Goal: Check status: Check status

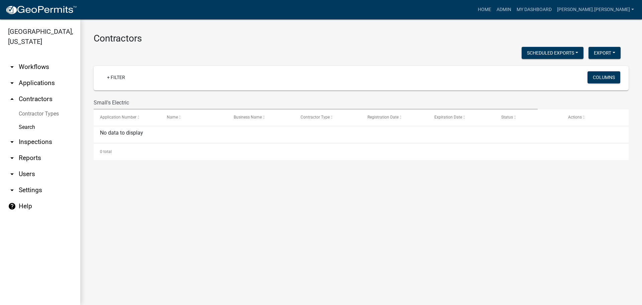
click at [51, 75] on link "arrow_drop_down Applications" at bounding box center [40, 83] width 80 height 16
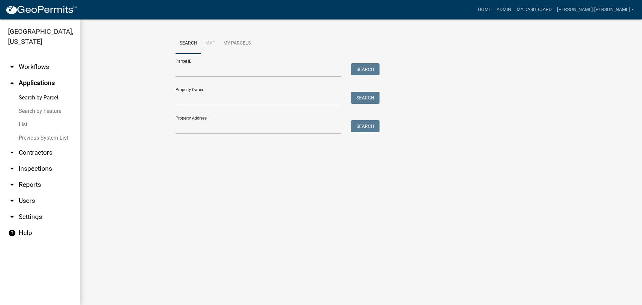
click at [25, 118] on link "List" at bounding box center [40, 124] width 80 height 13
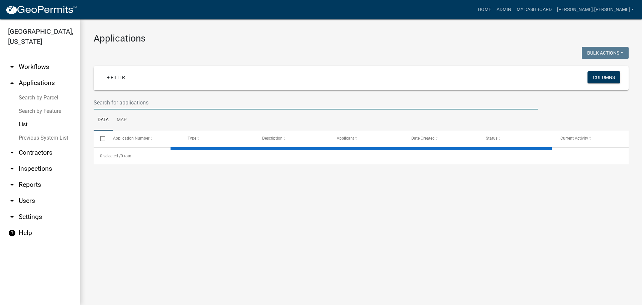
click at [110, 101] on input "text" at bounding box center [316, 103] width 444 height 14
select select "3: 100"
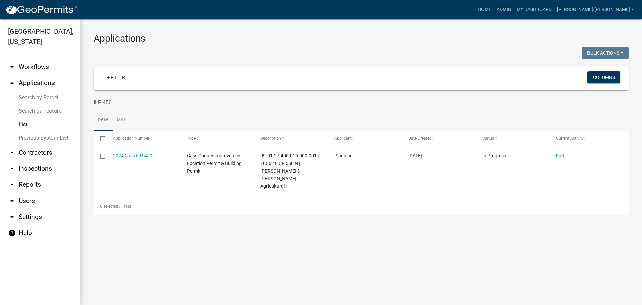
type input "ILP-450"
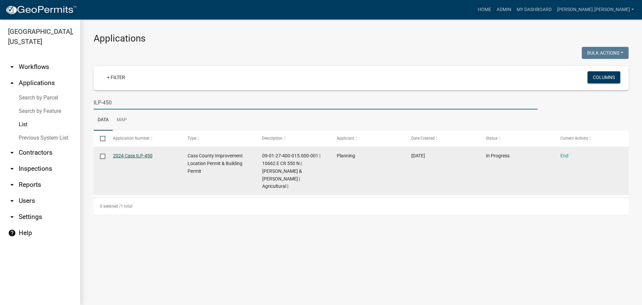
click at [123, 153] on link "2024 Cass ILP-450" at bounding box center [132, 155] width 39 height 5
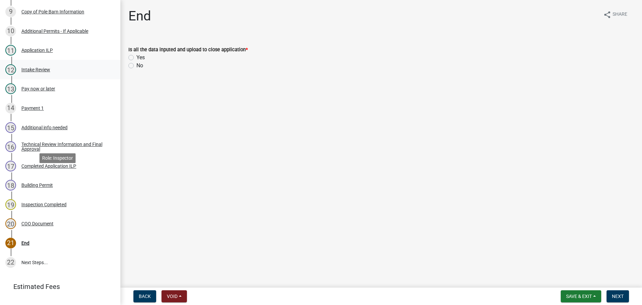
scroll to position [320, 0]
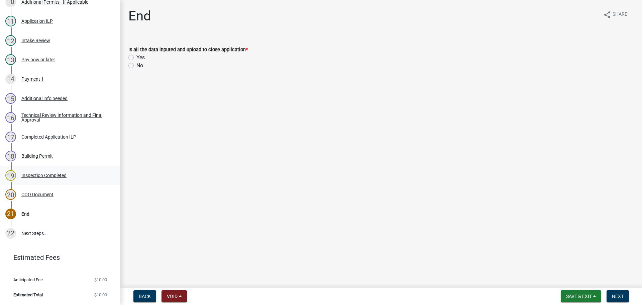
click at [47, 176] on div "Inspection Completed" at bounding box center [43, 175] width 45 height 5
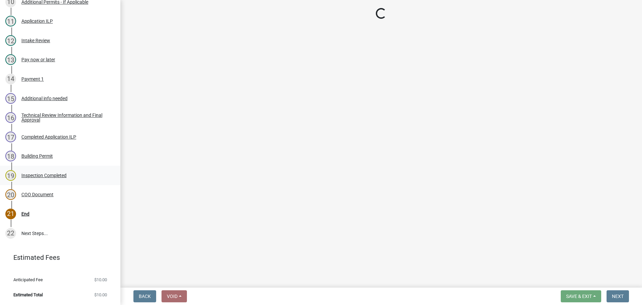
select select "baa4a543-a046-499c-bd40-1ac368eec85c"
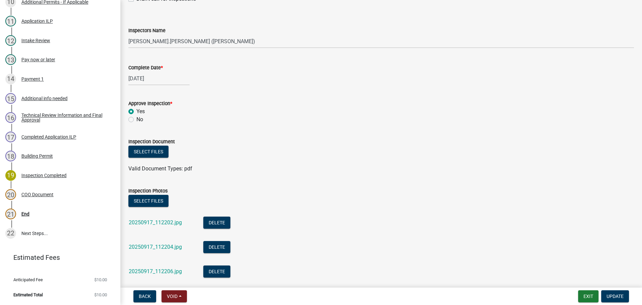
scroll to position [100, 0]
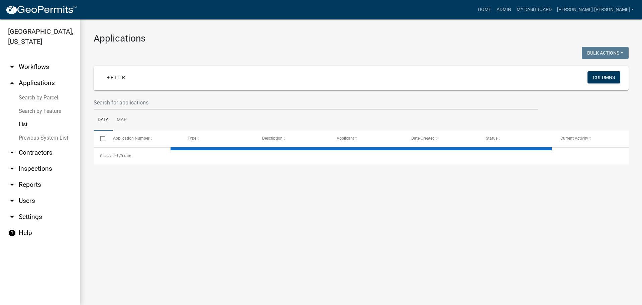
select select "3: 100"
